Goal: Find contact information: Obtain details needed to contact an individual or organization

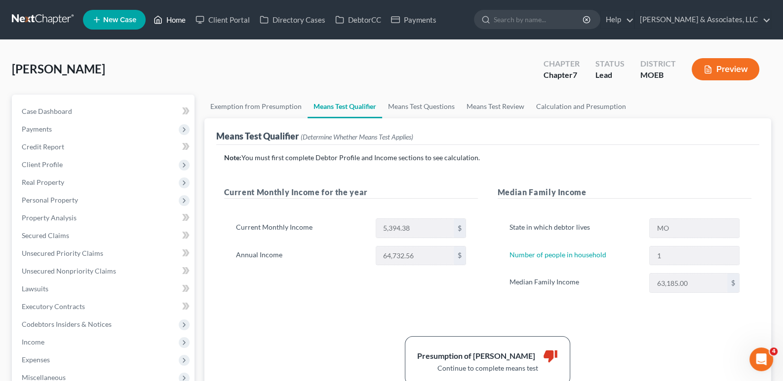
click at [171, 16] on link "Home" at bounding box center [170, 20] width 42 height 18
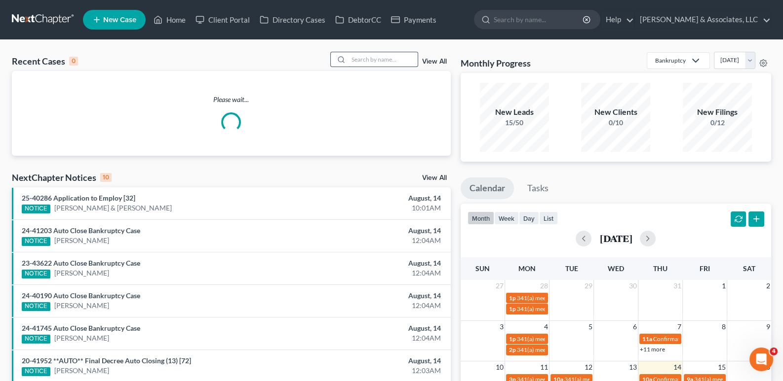
click at [377, 54] on input "search" at bounding box center [382, 59] width 69 height 14
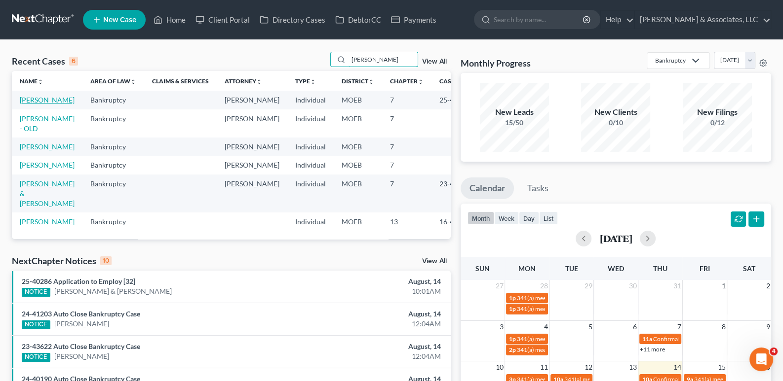
type input "[PERSON_NAME]"
click at [33, 104] on link "[PERSON_NAME]" at bounding box center [47, 100] width 55 height 8
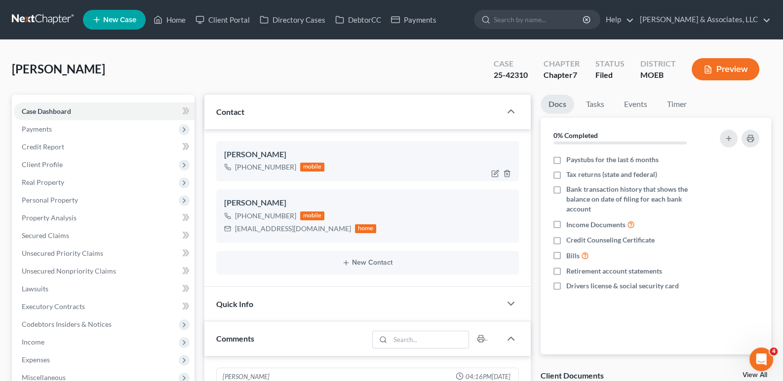
scroll to position [541, 0]
drag, startPoint x: 309, startPoint y: 229, endPoint x: 238, endPoint y: 229, distance: 71.5
click at [233, 232] on div "[EMAIL_ADDRESS][DOMAIN_NAME] home" at bounding box center [300, 229] width 152 height 13
copy div "[EMAIL_ADDRESS][DOMAIN_NAME]"
click at [180, 16] on link "Home" at bounding box center [170, 20] width 42 height 18
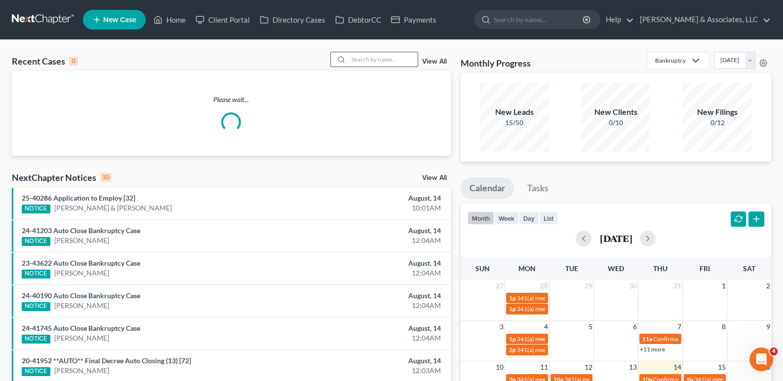
click at [354, 58] on input "search" at bounding box center [382, 59] width 69 height 14
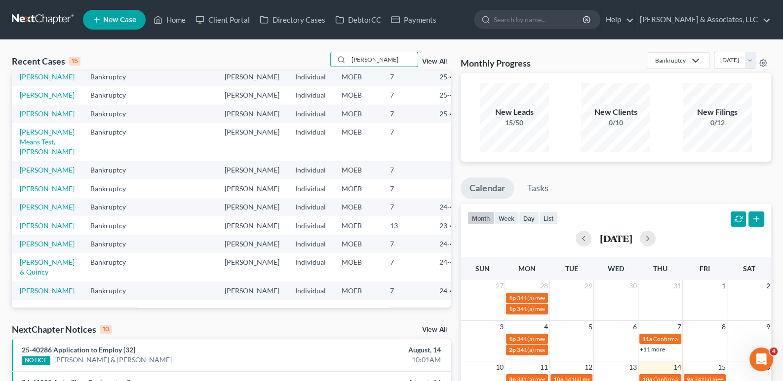
scroll to position [246, 0]
type input "[PERSON_NAME]"
click at [37, 222] on link "[PERSON_NAME]" at bounding box center [47, 226] width 55 height 8
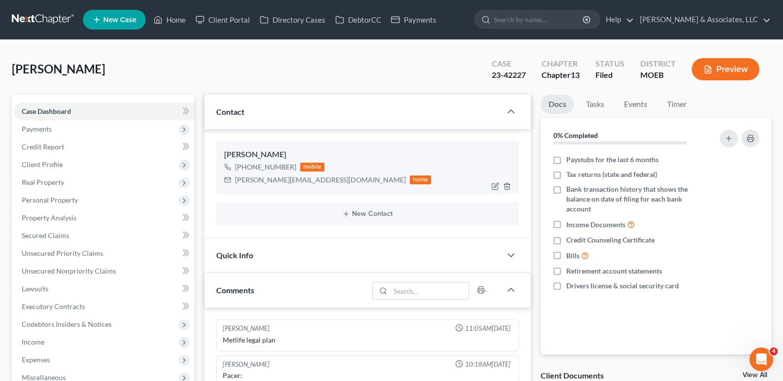
scroll to position [63, 0]
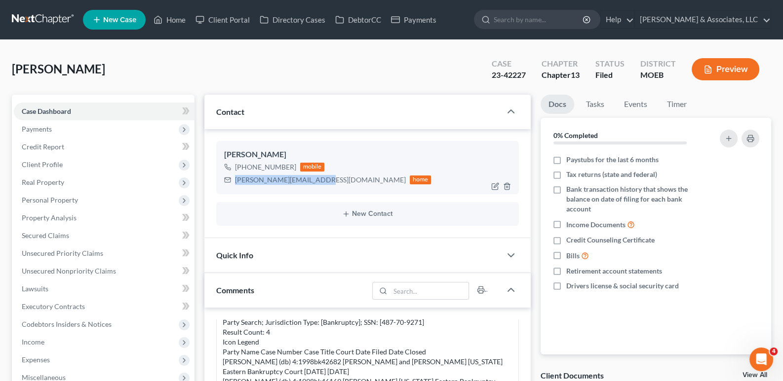
drag, startPoint x: 311, startPoint y: 180, endPoint x: 232, endPoint y: 187, distance: 79.7
click at [232, 187] on div "[PERSON_NAME] [PHONE_NUMBER] mobile [PERSON_NAME][EMAIL_ADDRESS][DOMAIN_NAME] h…" at bounding box center [367, 167] width 303 height 53
copy div "[PERSON_NAME][EMAIL_ADDRESS][DOMAIN_NAME]"
drag, startPoint x: 181, startPoint y: 22, endPoint x: 203, endPoint y: 42, distance: 30.0
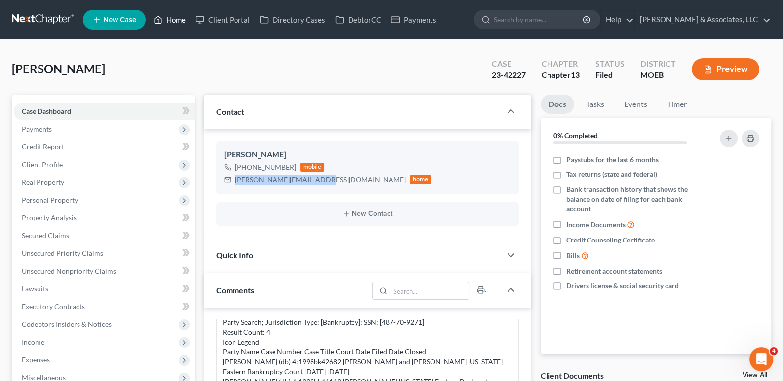
click at [181, 22] on link "Home" at bounding box center [170, 20] width 42 height 18
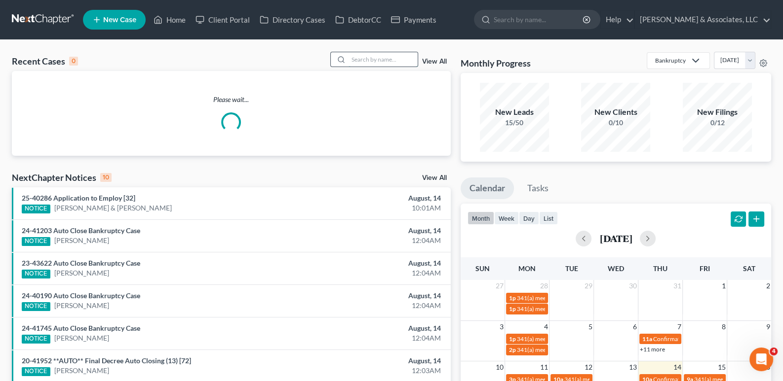
click at [364, 55] on input "search" at bounding box center [382, 59] width 69 height 14
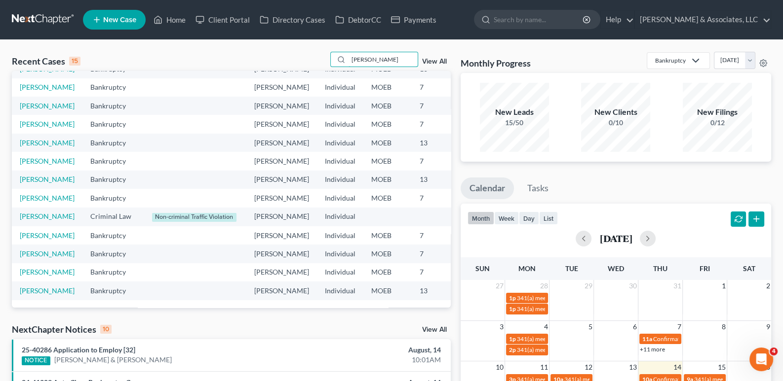
scroll to position [252, 0]
type input "[PERSON_NAME]"
click at [41, 287] on link "[PERSON_NAME]" at bounding box center [47, 291] width 55 height 8
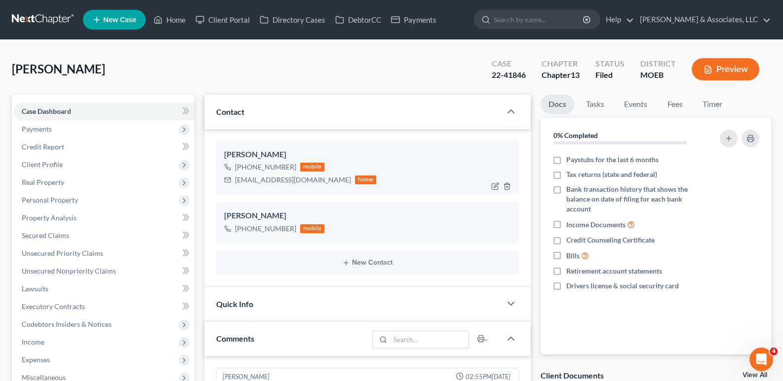
scroll to position [366, 0]
drag, startPoint x: 328, startPoint y: 180, endPoint x: 251, endPoint y: 181, distance: 77.0
click at [229, 180] on div "[EMAIL_ADDRESS][DOMAIN_NAME] home" at bounding box center [300, 180] width 152 height 13
copy div "[EMAIL_ADDRESS][DOMAIN_NAME]"
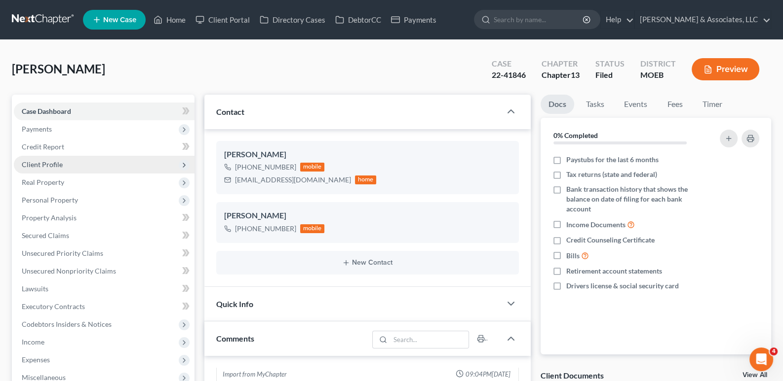
click at [41, 164] on span "Client Profile" at bounding box center [42, 164] width 41 height 8
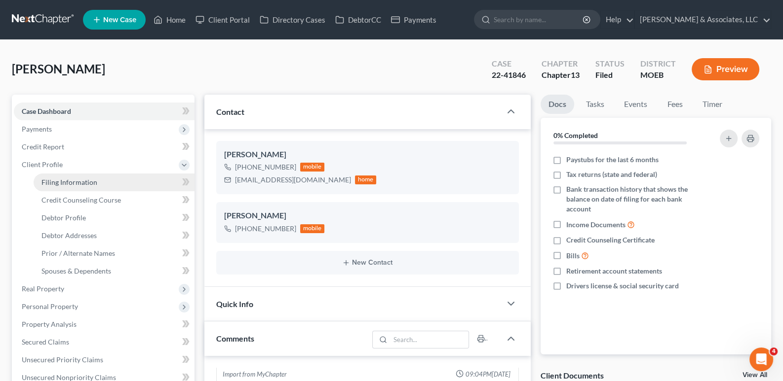
click at [53, 182] on span "Filing Information" at bounding box center [69, 182] width 56 height 8
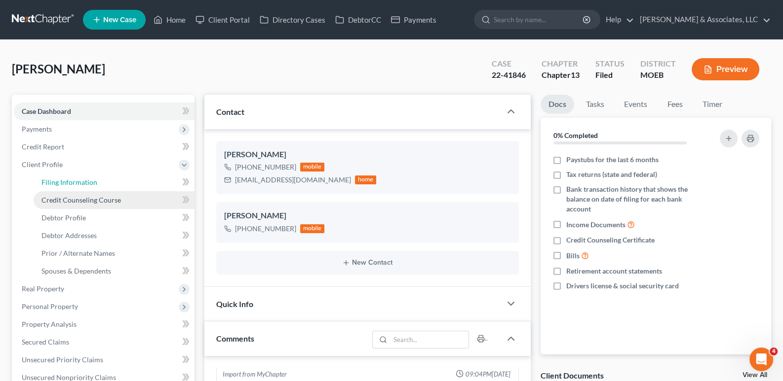
select select "1"
select select "0"
select select "3"
select select "0"
select select "26"
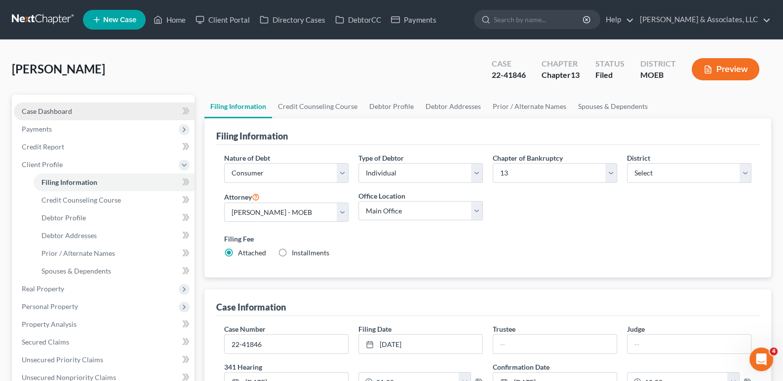
click at [53, 110] on span "Case Dashboard" at bounding box center [47, 111] width 50 height 8
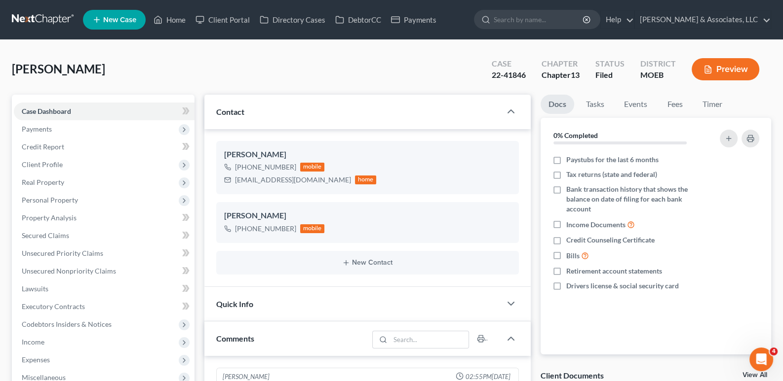
scroll to position [366, 0]
